Goal: Navigation & Orientation: Understand site structure

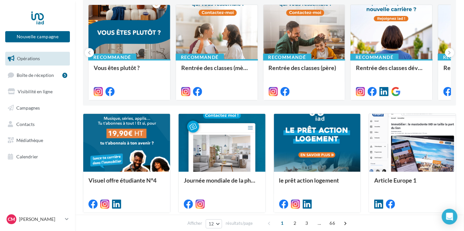
scroll to position [72, 0]
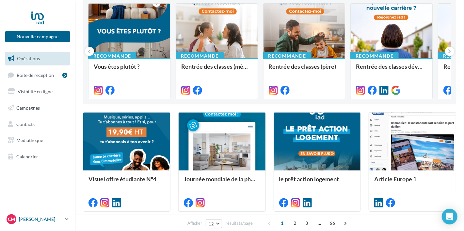
click at [67, 218] on icon at bounding box center [67, 219] width 4 height 6
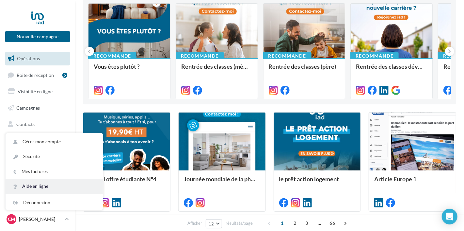
click at [41, 189] on link "Aide en ligne" at bounding box center [54, 186] width 97 height 15
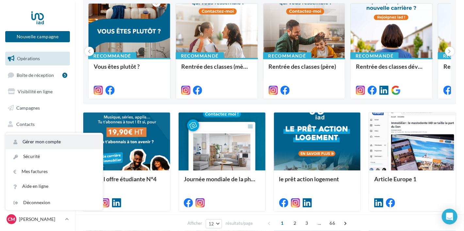
click at [37, 142] on link "Gérer mon compte" at bounding box center [54, 141] width 97 height 15
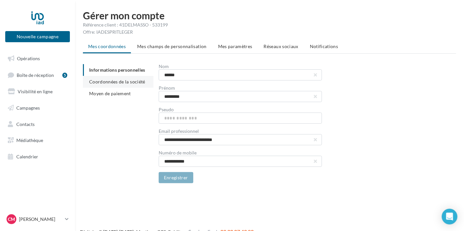
click at [130, 82] on span "Coordonnées de la société" at bounding box center [117, 82] width 56 height 6
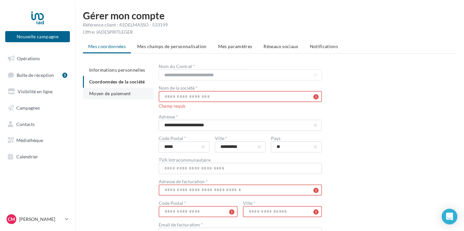
click at [124, 94] on span "Moyen de paiement" at bounding box center [110, 93] width 42 height 6
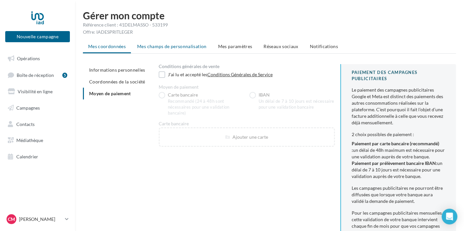
click at [162, 47] on span "Mes champs de personnalisation" at bounding box center [172, 46] width 70 height 6
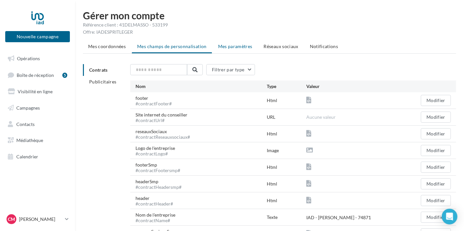
click at [239, 47] on span "Mes paramètres" at bounding box center [235, 46] width 34 height 6
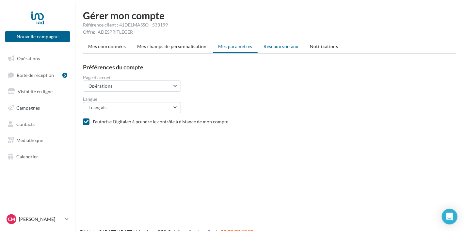
click at [276, 47] on span "Réseaux sociaux" at bounding box center [281, 46] width 35 height 6
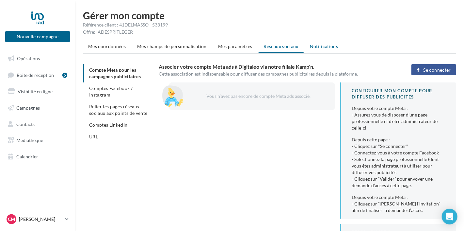
click at [324, 47] on span "Notifications" at bounding box center [324, 46] width 28 height 6
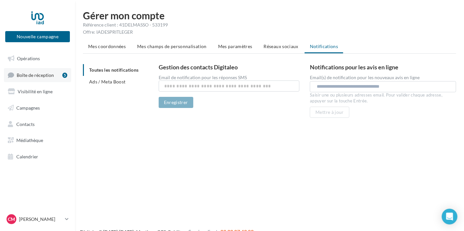
click at [42, 76] on span "Boîte de réception" at bounding box center [35, 75] width 37 height 6
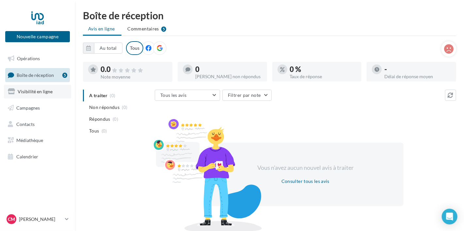
click at [43, 92] on span "Visibilité en ligne" at bounding box center [35, 92] width 35 height 6
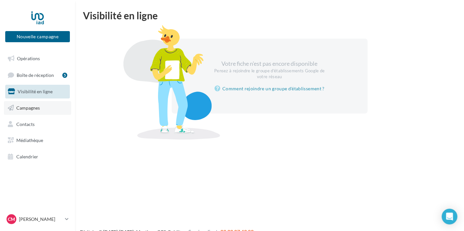
click at [36, 110] on span "Campagnes" at bounding box center [28, 108] width 24 height 6
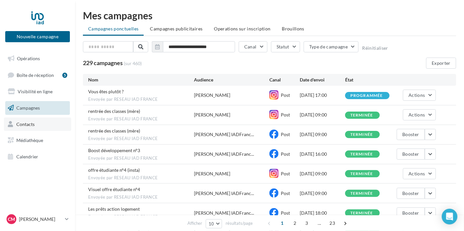
click at [24, 125] on span "Contacts" at bounding box center [25, 124] width 18 height 6
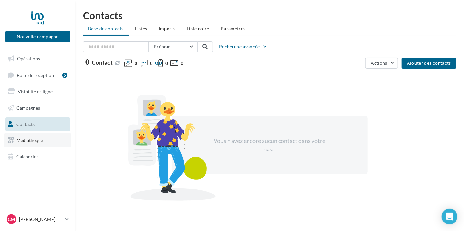
click at [22, 139] on span "Médiathèque" at bounding box center [29, 140] width 27 height 6
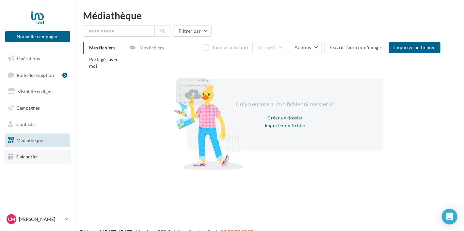
click at [29, 156] on span "Calendrier" at bounding box center [27, 157] width 22 height 6
